Goal: Navigation & Orientation: Find specific page/section

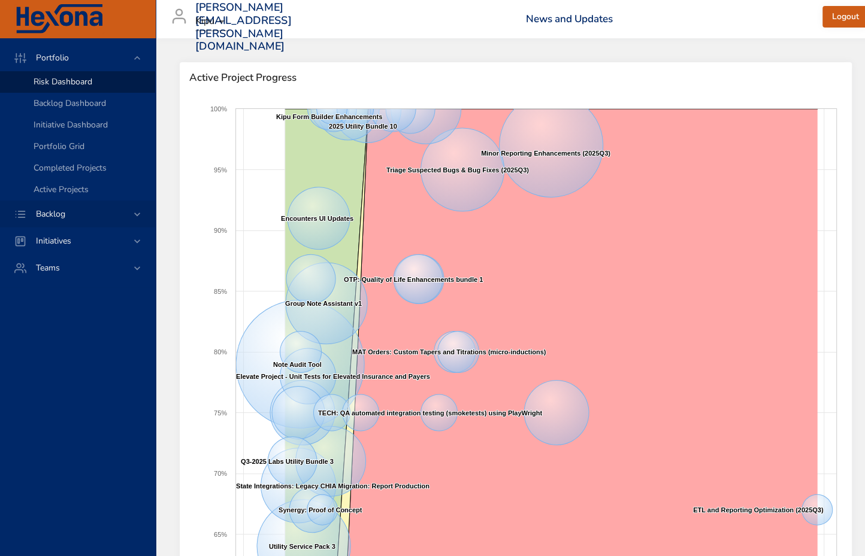
click at [58, 210] on span "Backlog" at bounding box center [50, 213] width 49 height 11
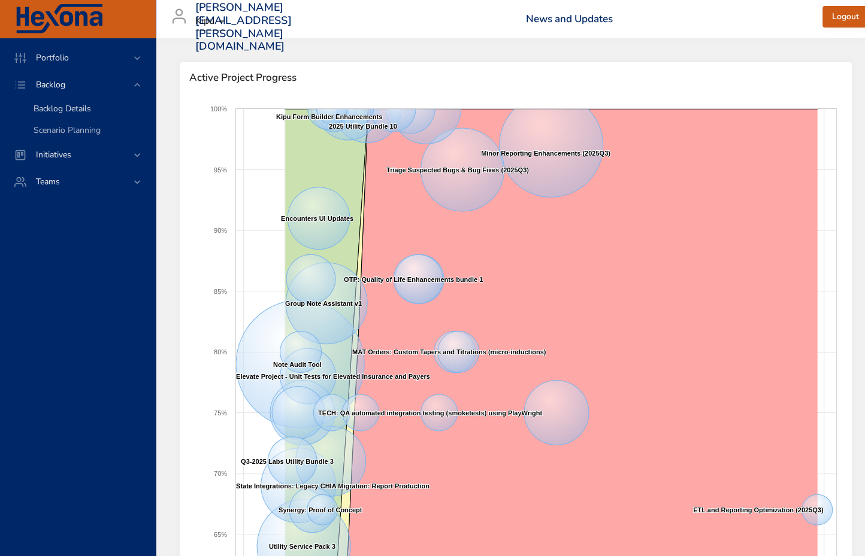
click at [69, 111] on span "Backlog Details" at bounding box center [62, 108] width 57 height 11
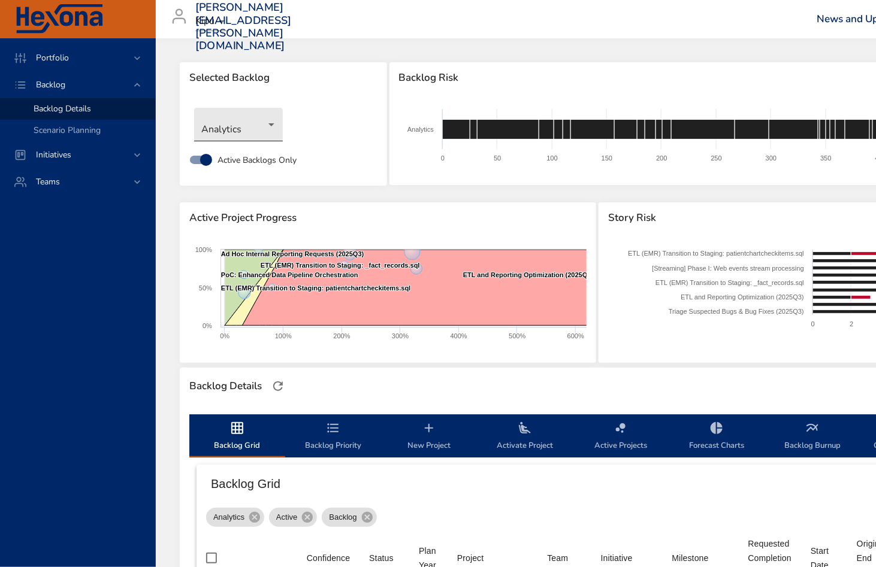
click at [272, 123] on body "Portfolio Backlog Backlog Details Scenario Planning Initiatives Teams [PERSON_N…" at bounding box center [438, 283] width 876 height 567
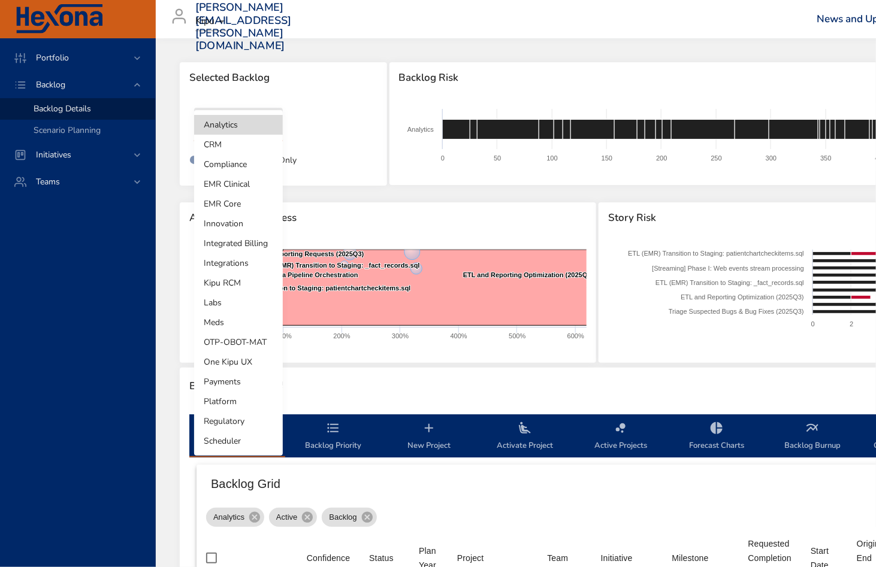
click at [249, 165] on li "Compliance" at bounding box center [238, 165] width 89 height 20
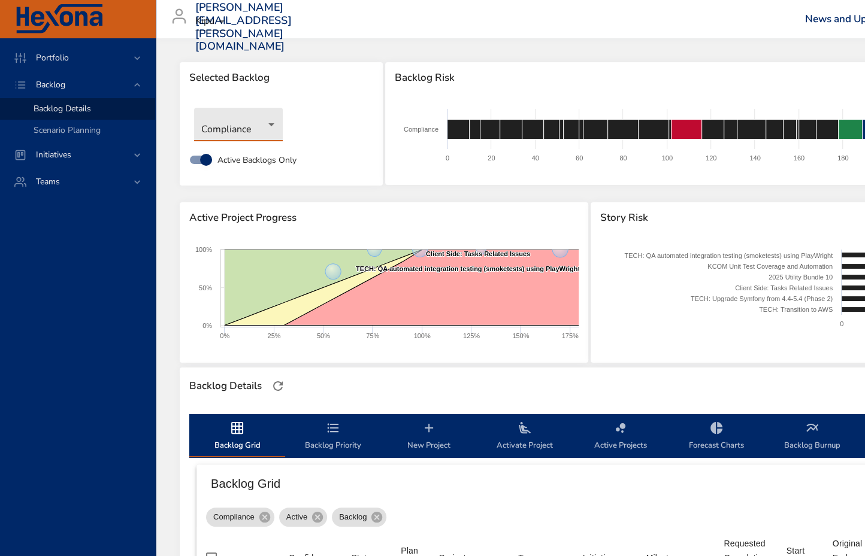
click at [67, 128] on span "Scenario Planning" at bounding box center [67, 130] width 67 height 11
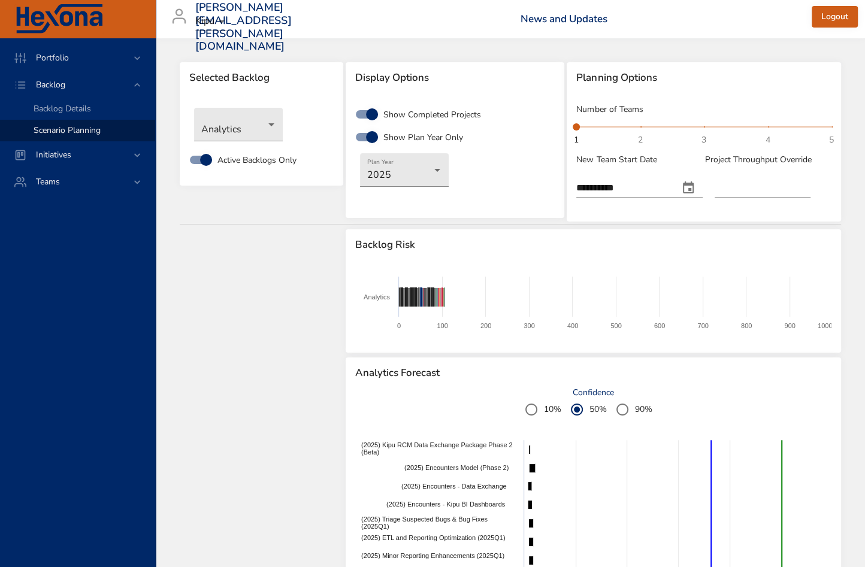
click at [689, 21] on h6 "News and Updates" at bounding box center [666, 19] width 292 height 12
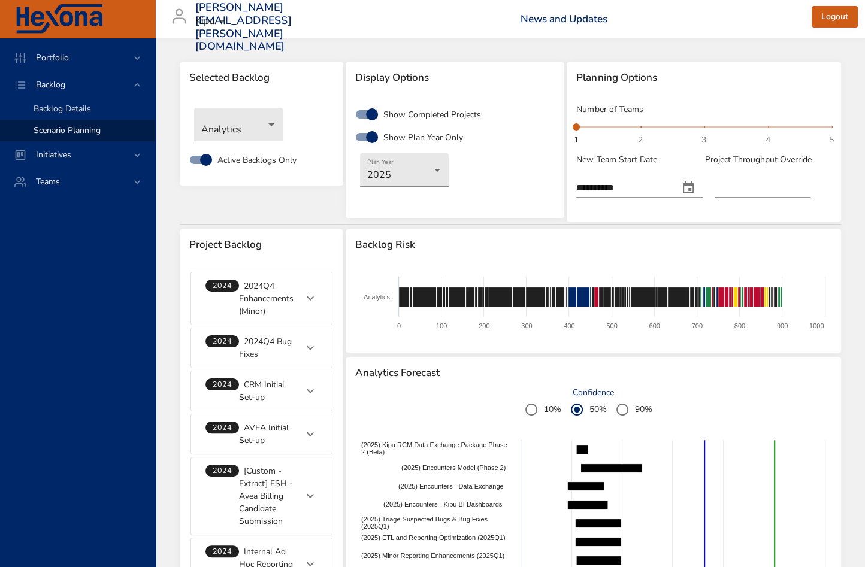
click at [96, 110] on div "Backlog Details" at bounding box center [90, 109] width 112 height 12
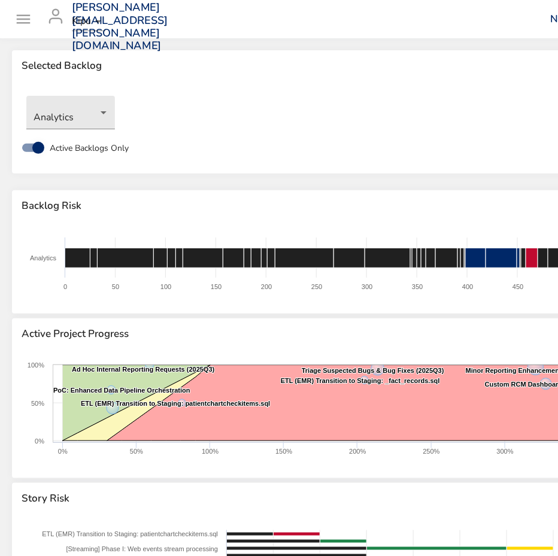
click at [20, 26] on icon "Open drawer" at bounding box center [23, 19] width 18 height 18
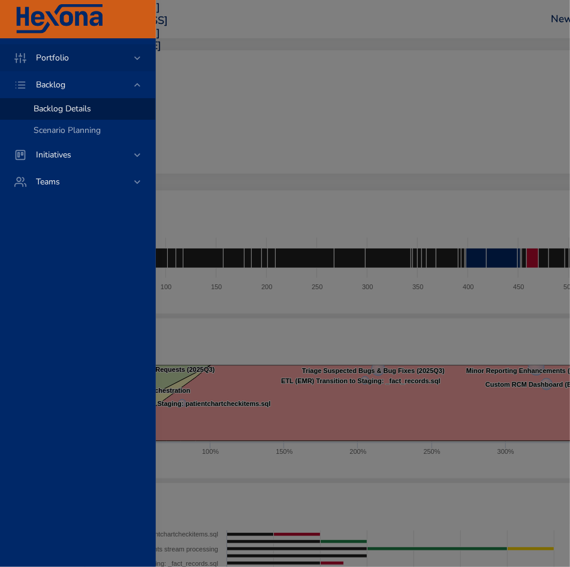
click at [60, 58] on span "Portfolio" at bounding box center [52, 57] width 52 height 11
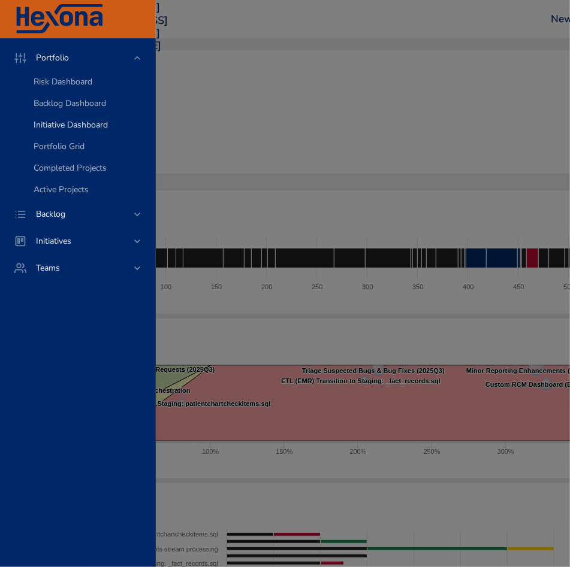
click at [55, 118] on link "Initiative Dashboard" at bounding box center [77, 125] width 155 height 22
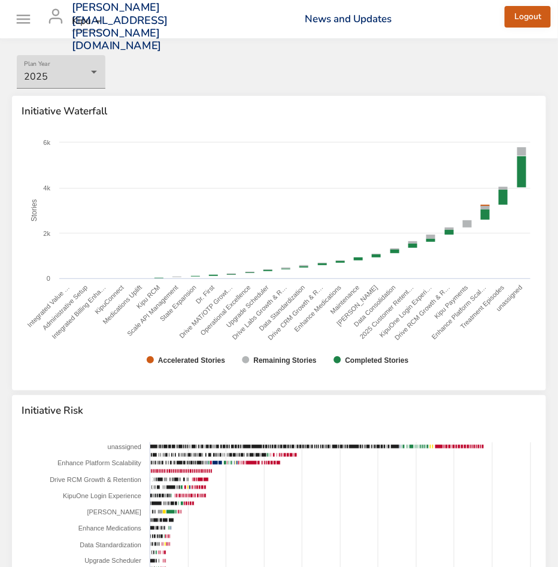
click at [29, 15] on icon "Open drawer" at bounding box center [23, 19] width 18 height 18
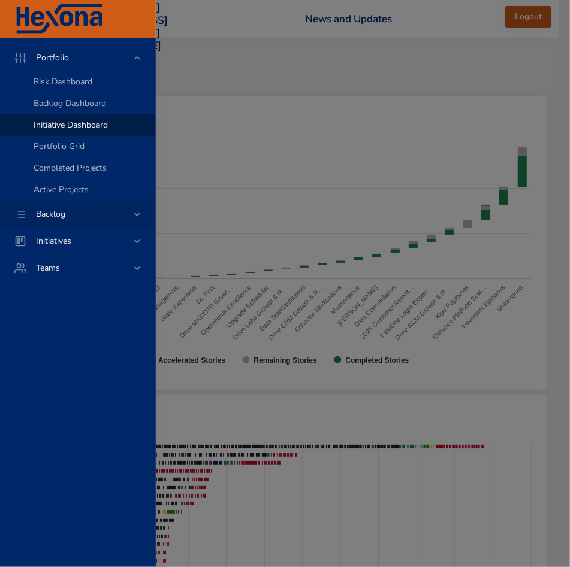
click at [84, 210] on div "Backlog" at bounding box center [78, 214] width 105 height 13
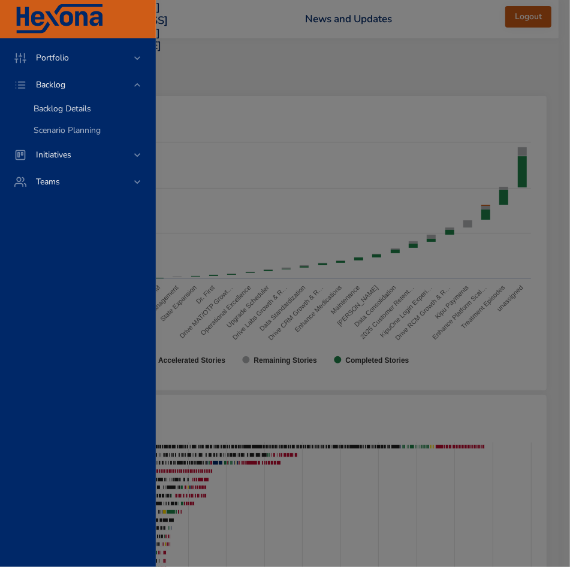
click at [63, 105] on span "Backlog Details" at bounding box center [62, 108] width 57 height 11
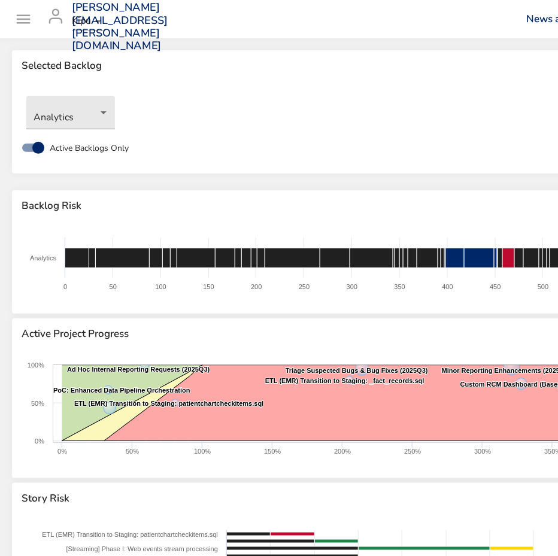
click at [23, 23] on icon "Open drawer" at bounding box center [23, 19] width 18 height 18
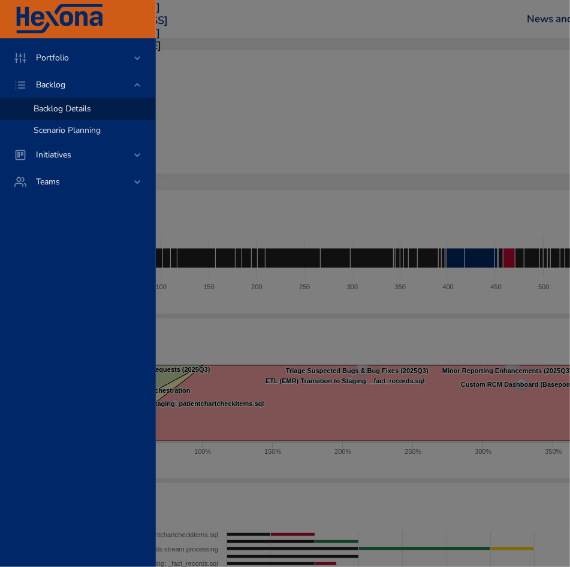
click at [84, 125] on span "Scenario Planning" at bounding box center [67, 130] width 67 height 11
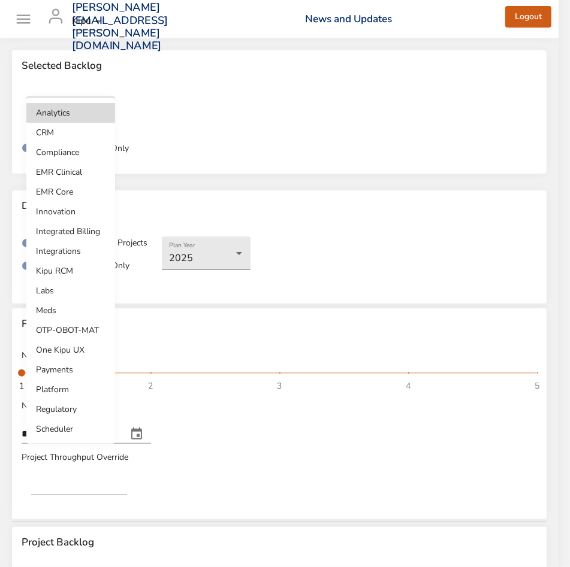
click at [103, 122] on body "**********" at bounding box center [285, 283] width 570 height 567
click at [60, 156] on li "Compliance" at bounding box center [70, 153] width 89 height 20
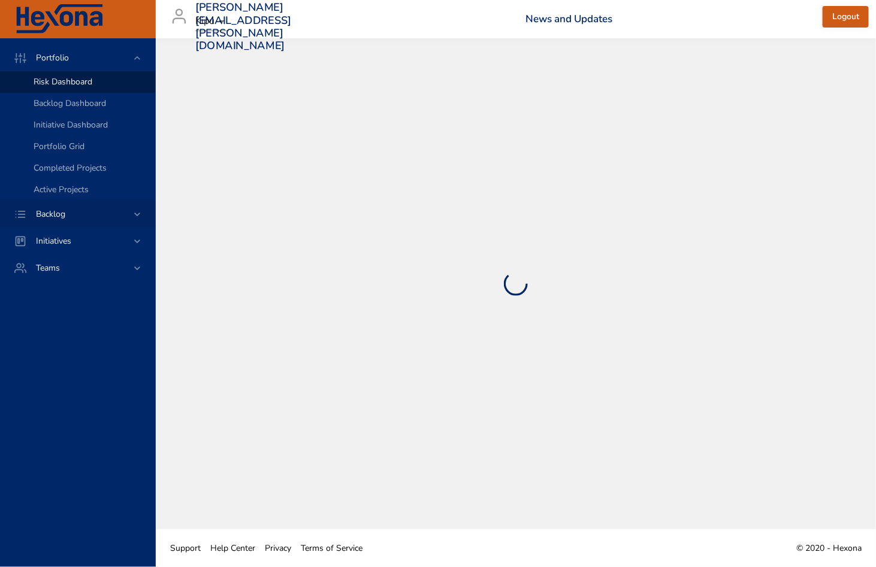
click at [64, 222] on div "Backlog" at bounding box center [77, 214] width 155 height 27
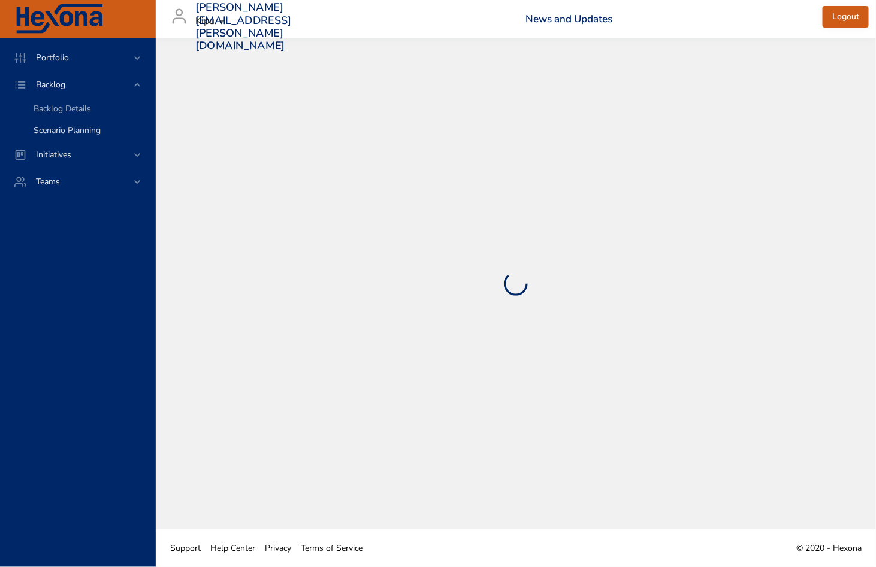
click at [56, 131] on span "Scenario Planning" at bounding box center [67, 130] width 67 height 11
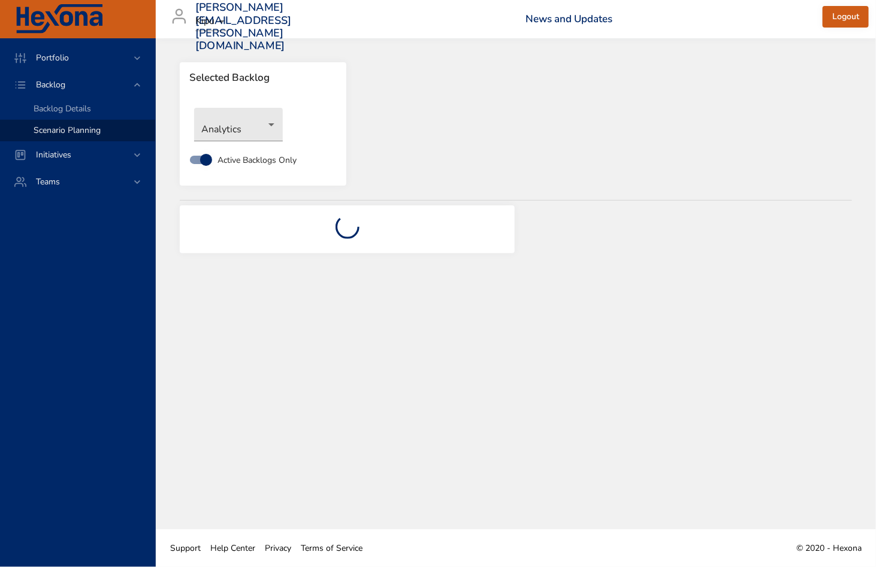
click at [54, 131] on span "Scenario Planning" at bounding box center [67, 130] width 67 height 11
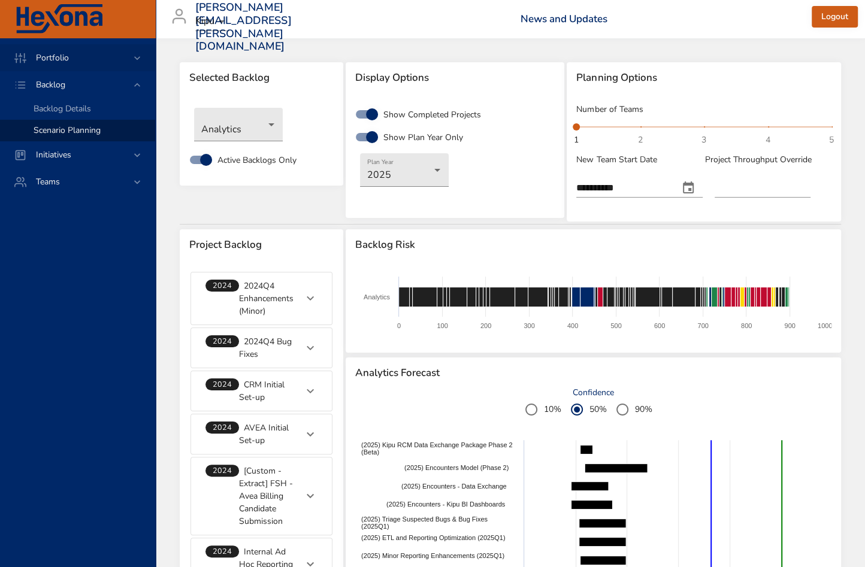
click at [74, 53] on span "Portfolio" at bounding box center [52, 57] width 52 height 11
